Goal: Transaction & Acquisition: Download file/media

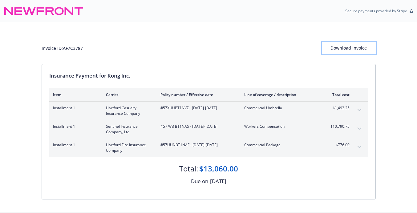
click at [329, 52] on button "Download Invoice" at bounding box center [349, 48] width 54 height 12
click at [365, 50] on div "Download Invoice" at bounding box center [349, 48] width 54 height 12
